Goal: Task Accomplishment & Management: Use online tool/utility

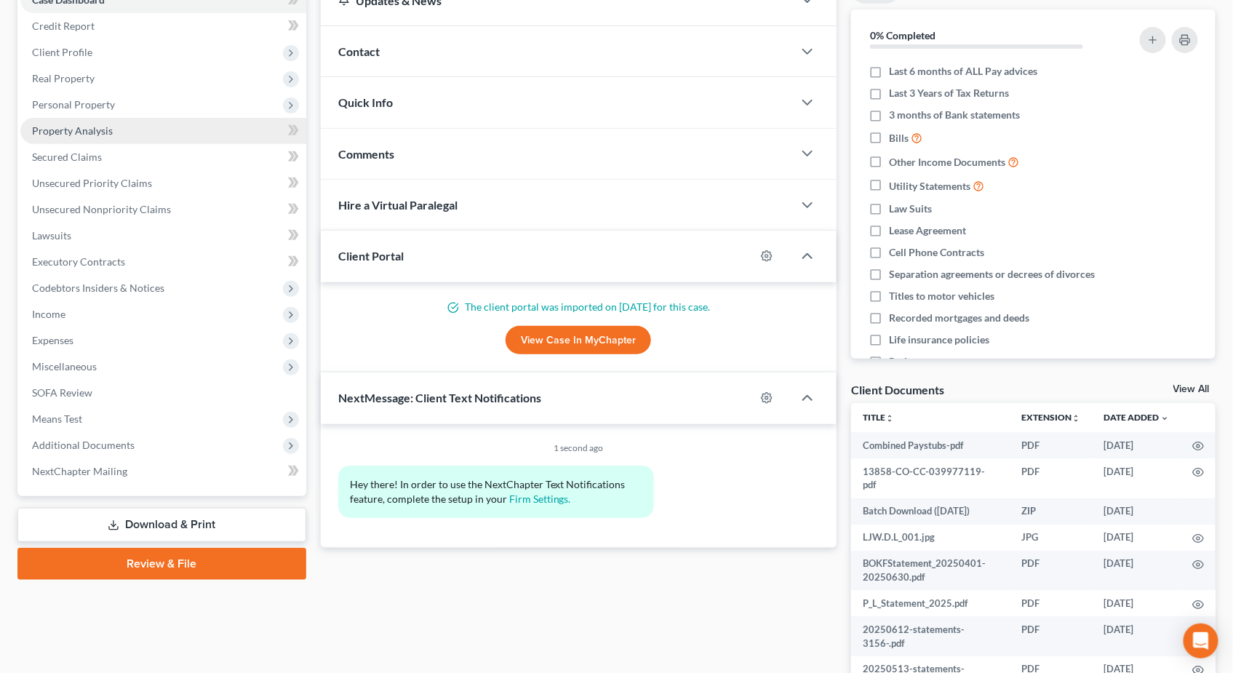
scroll to position [227, 0]
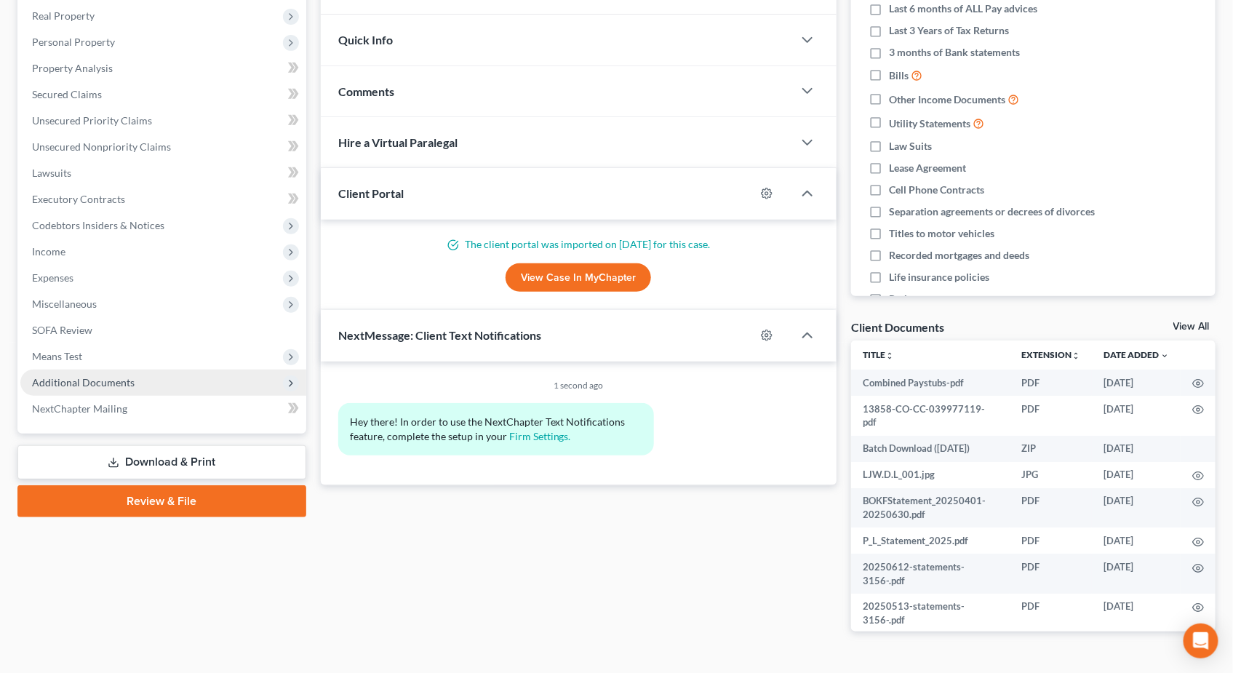
click at [130, 386] on span "Additional Documents" at bounding box center [83, 382] width 103 height 12
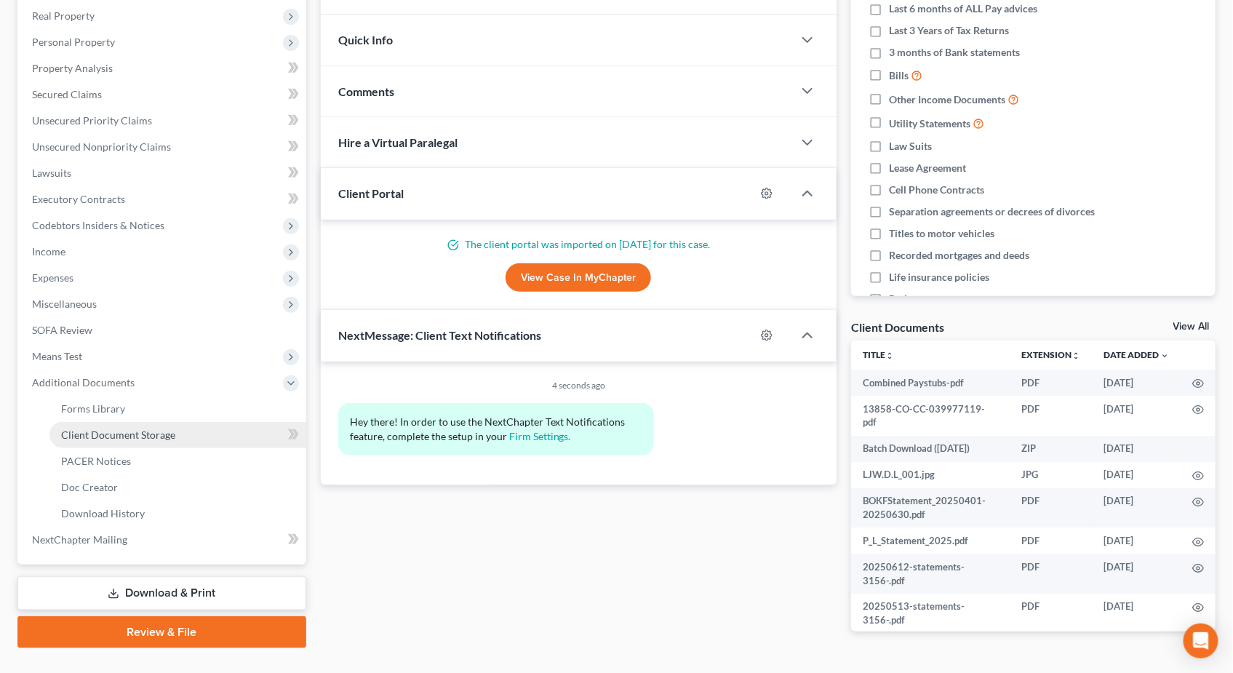
click at [181, 431] on link "Client Document Storage" at bounding box center [177, 435] width 257 height 26
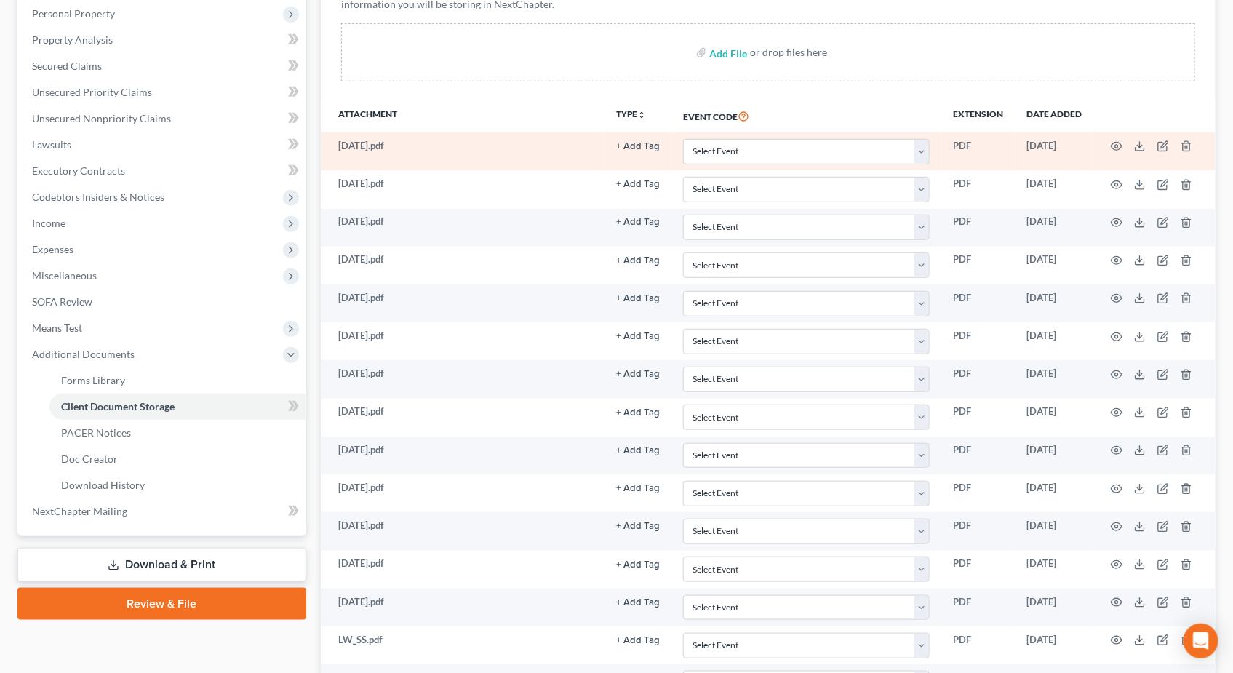
scroll to position [317, 0]
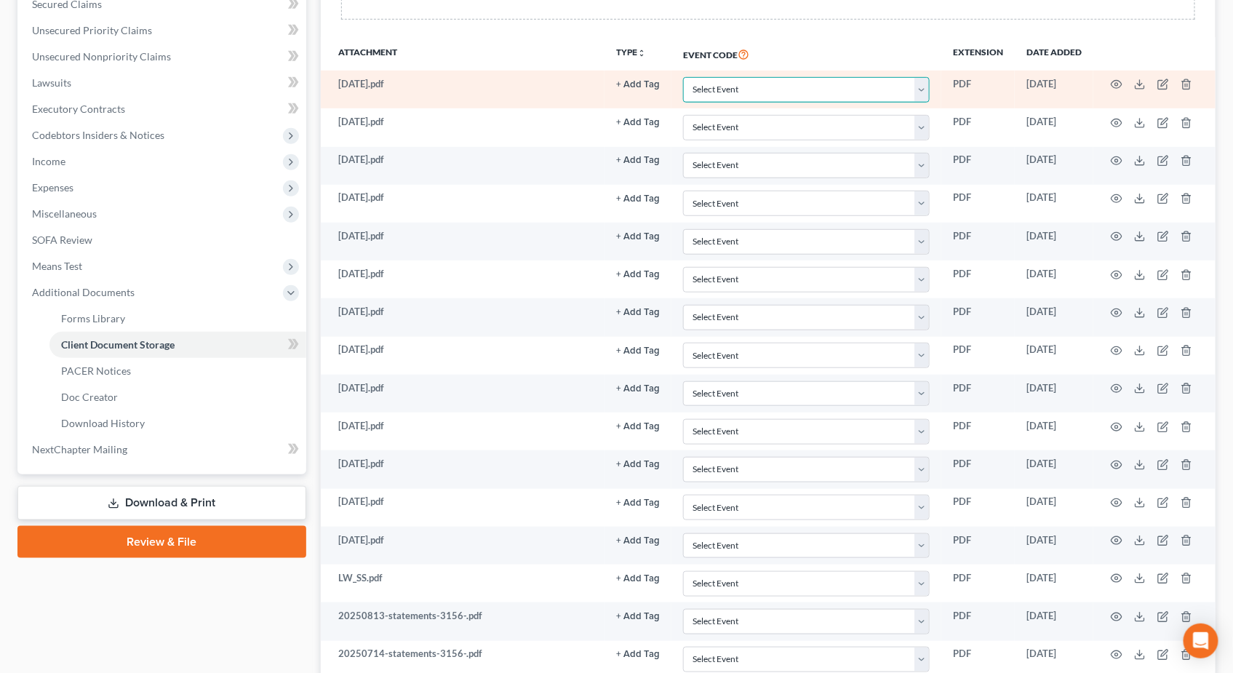
click at [869, 89] on select "Select Event 1009-1.1 Notice of Amendments 20 Largest Unsecured Creditors Amend…" at bounding box center [806, 89] width 247 height 25
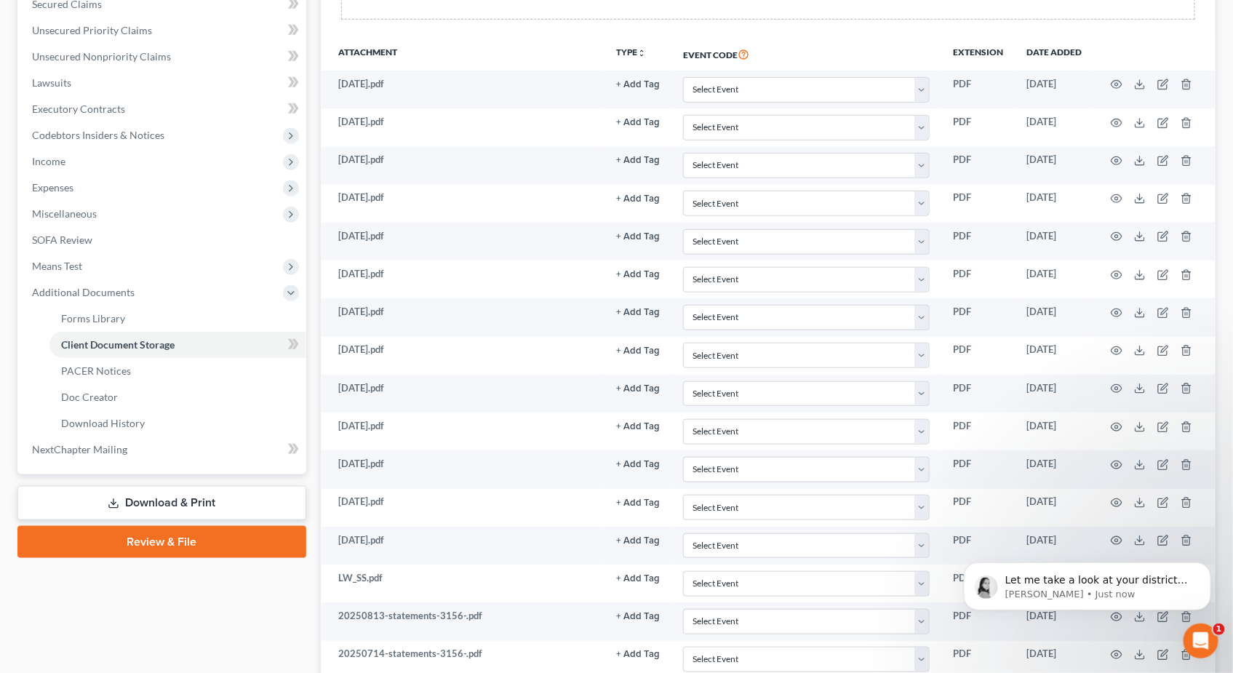
scroll to position [0, 0]
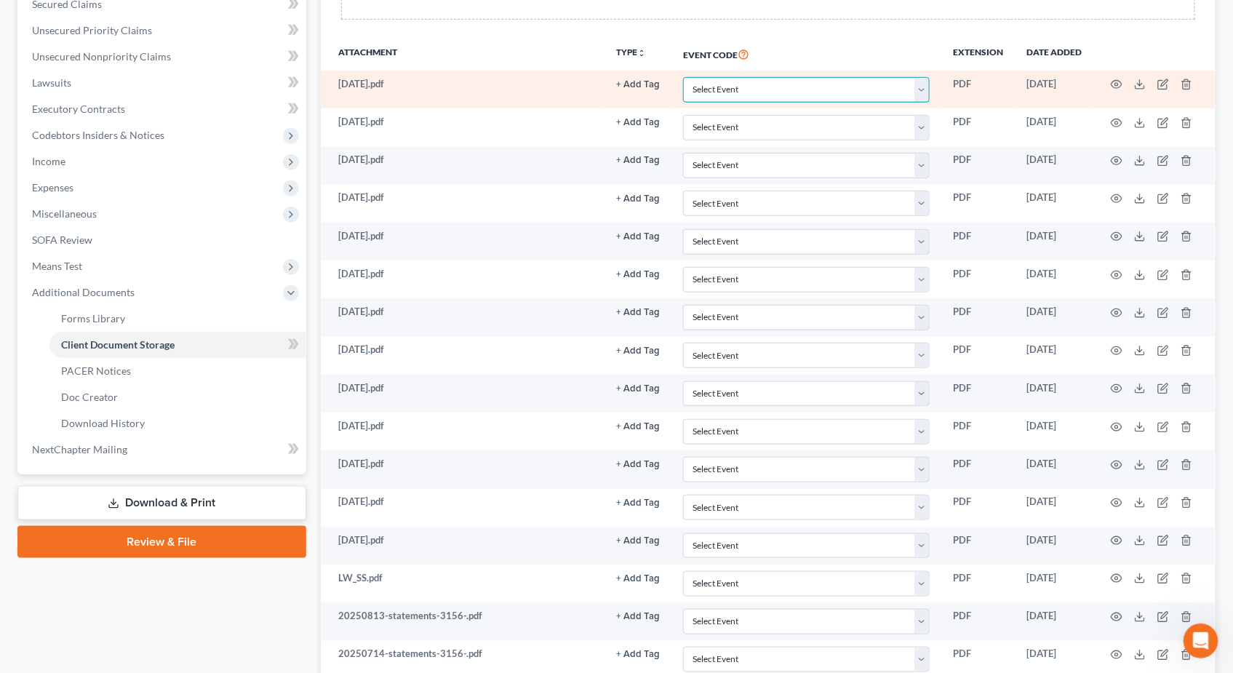
click at [924, 93] on select "Select Event 1009-1.1 Notice of Amendments 20 Largest Unsecured Creditors Amend…" at bounding box center [806, 89] width 247 height 25
click at [901, 89] on select "Select Event 1009-1.1 Notice of Amendments 20 Largest Unsecured Creditors Amend…" at bounding box center [806, 89] width 247 height 25
click at [919, 88] on select "Select Event 1009-1.1 Notice of Amendments 20 Largest Unsecured Creditors Amend…" at bounding box center [806, 89] width 247 height 25
click at [817, 80] on select "Select Event 1009-1.1 Notice of Amendments 20 Largest Unsecured Creditors Amend…" at bounding box center [806, 89] width 247 height 25
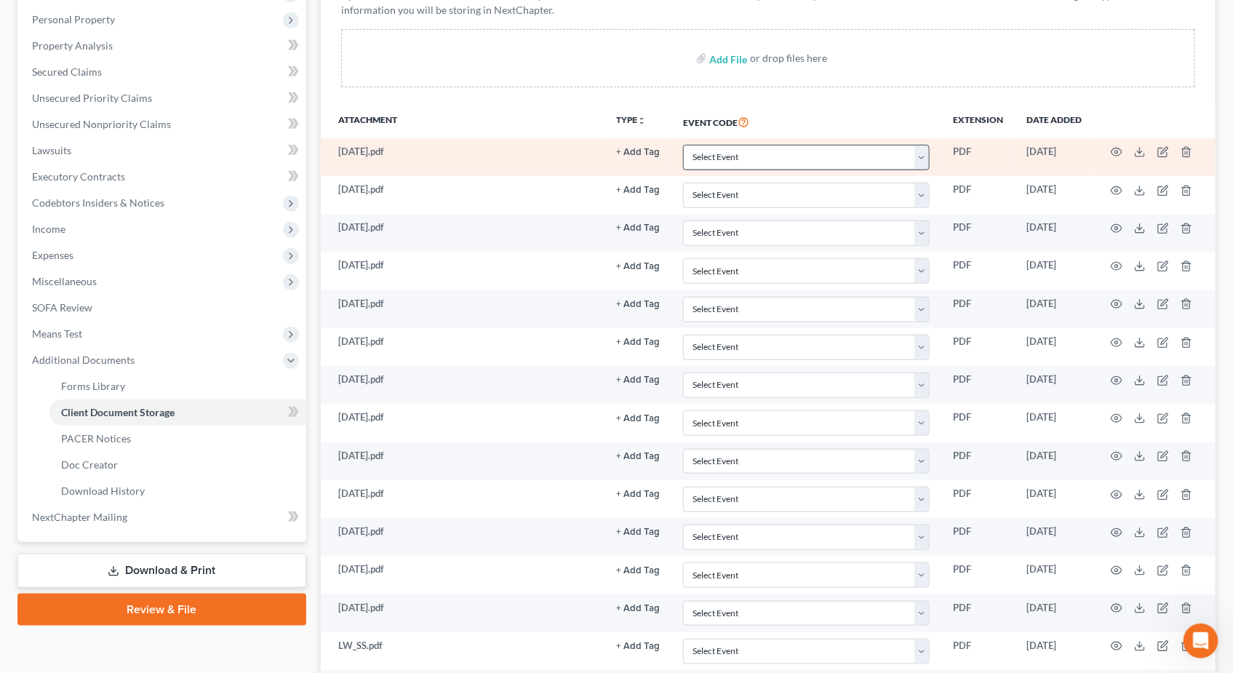
scroll to position [226, 0]
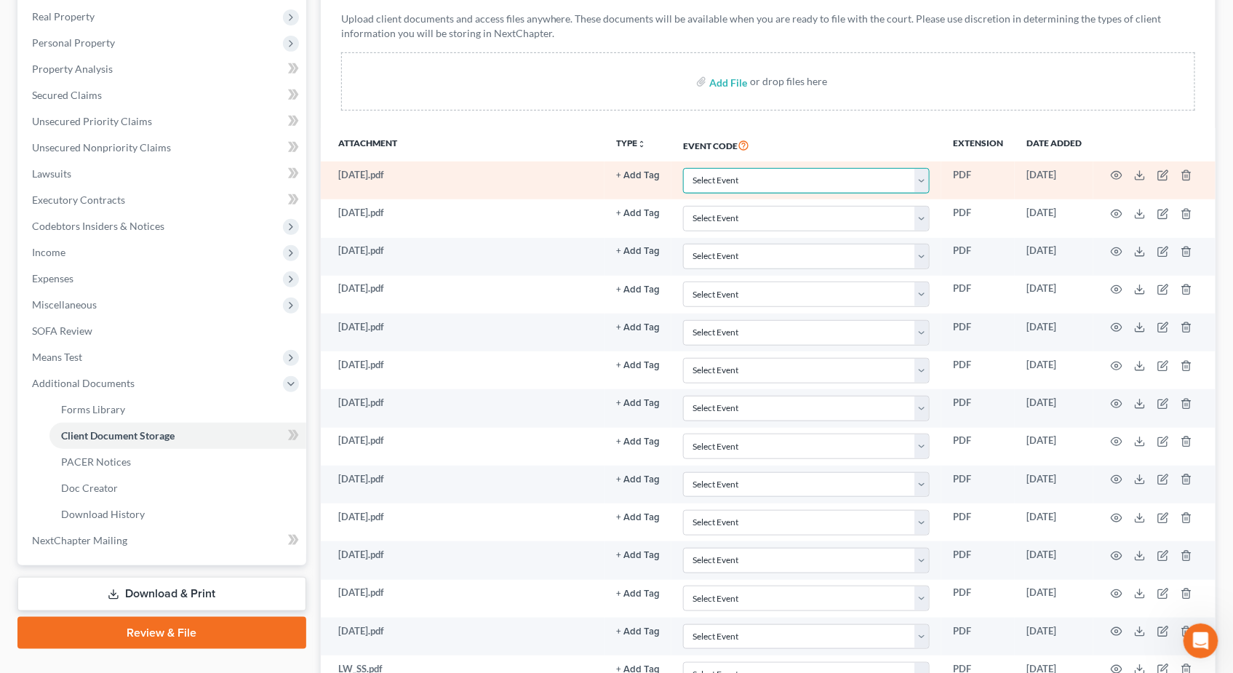
click at [921, 182] on select "Select Event 1009-1.1 Notice of Amendments 20 Largest Unsecured Creditors Amend…" at bounding box center [806, 180] width 247 height 25
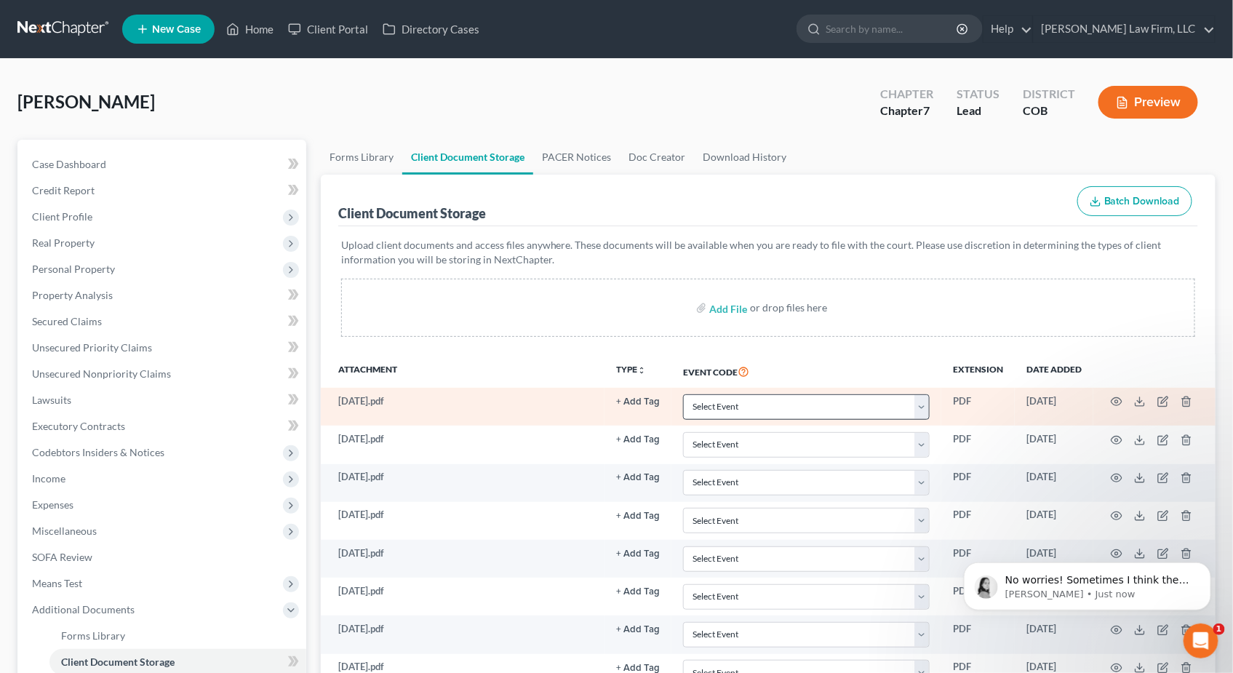
scroll to position [0, 0]
